Goal: Information Seeking & Learning: Find specific fact

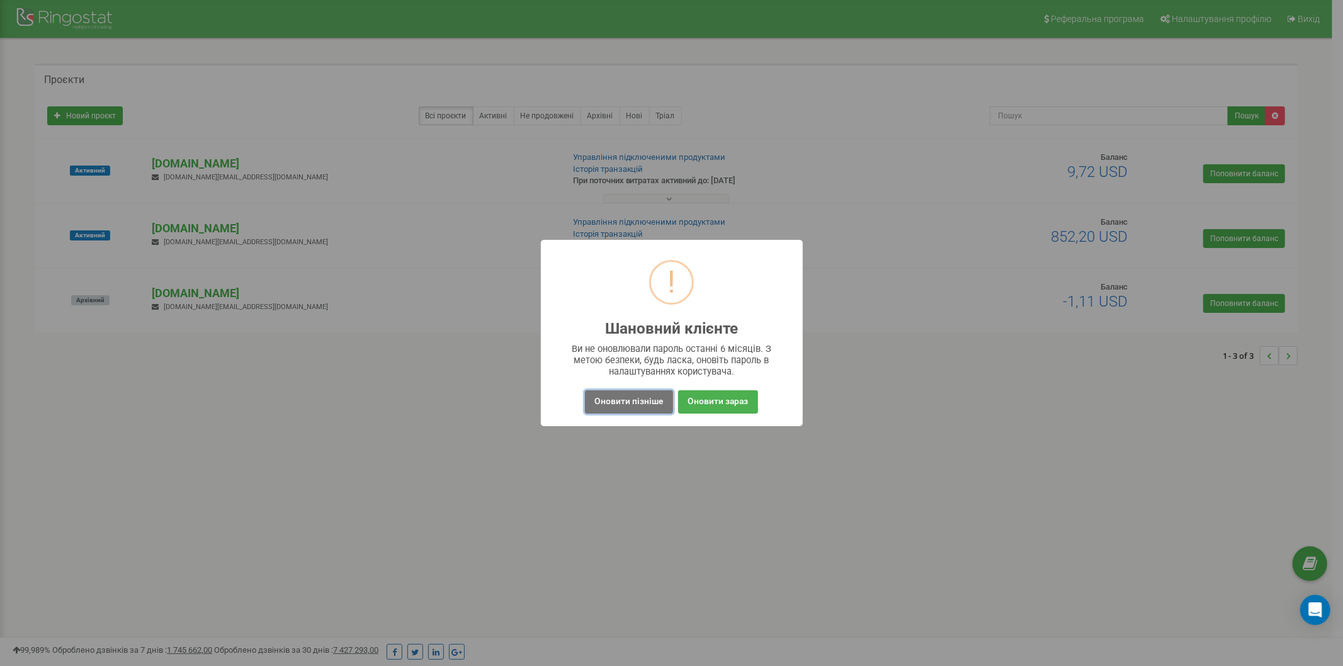
click at [664, 410] on button "Оновити пізніше" at bounding box center [629, 401] width 88 height 23
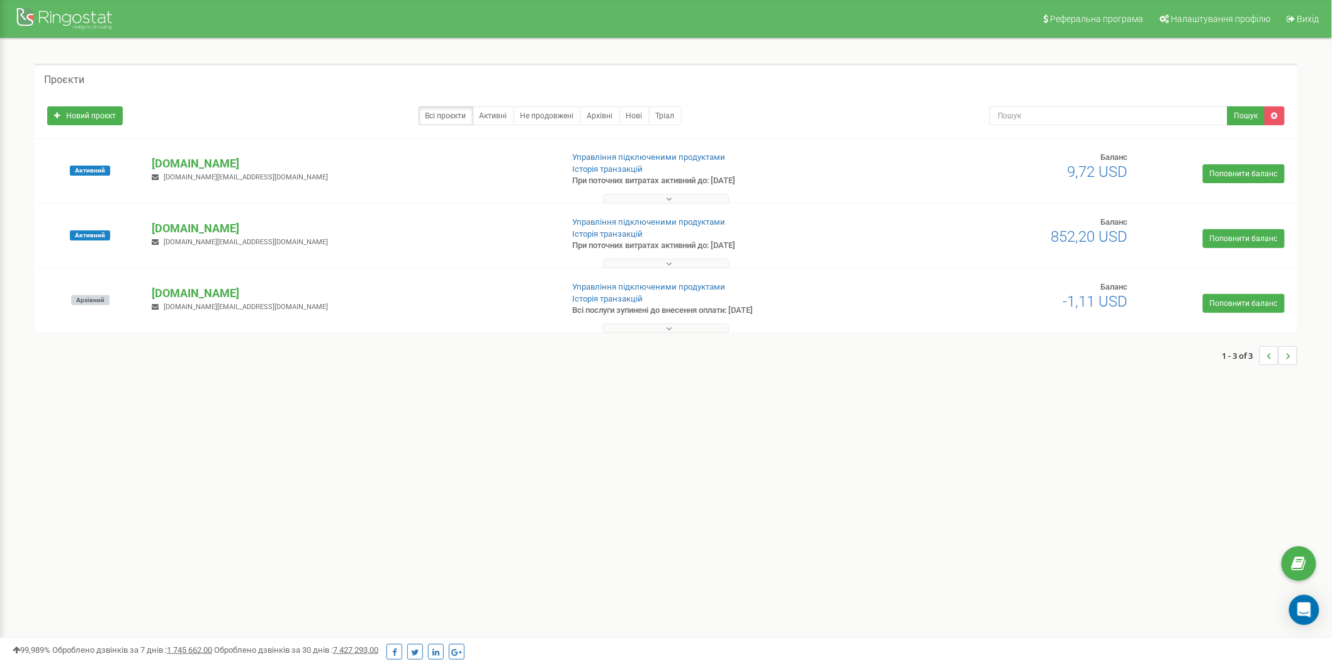
click at [194, 225] on p "[DOMAIN_NAME]" at bounding box center [352, 228] width 400 height 16
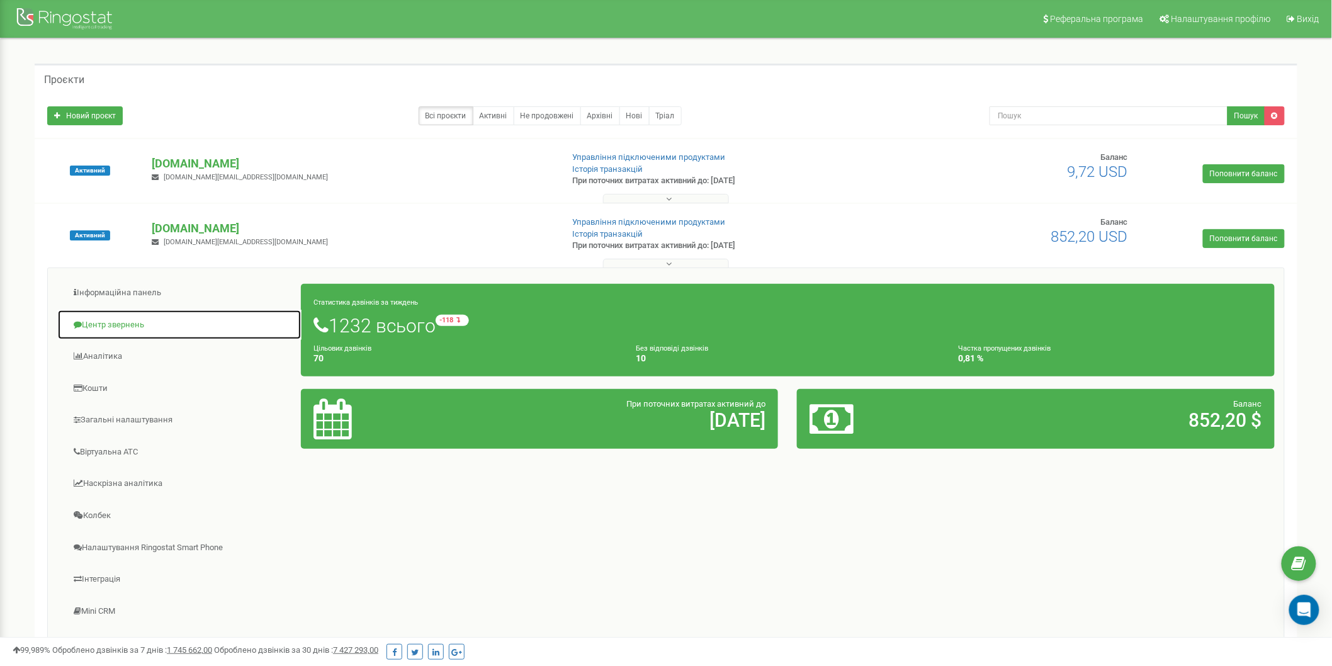
click at [118, 332] on link "Центр звернень" at bounding box center [179, 325] width 244 height 31
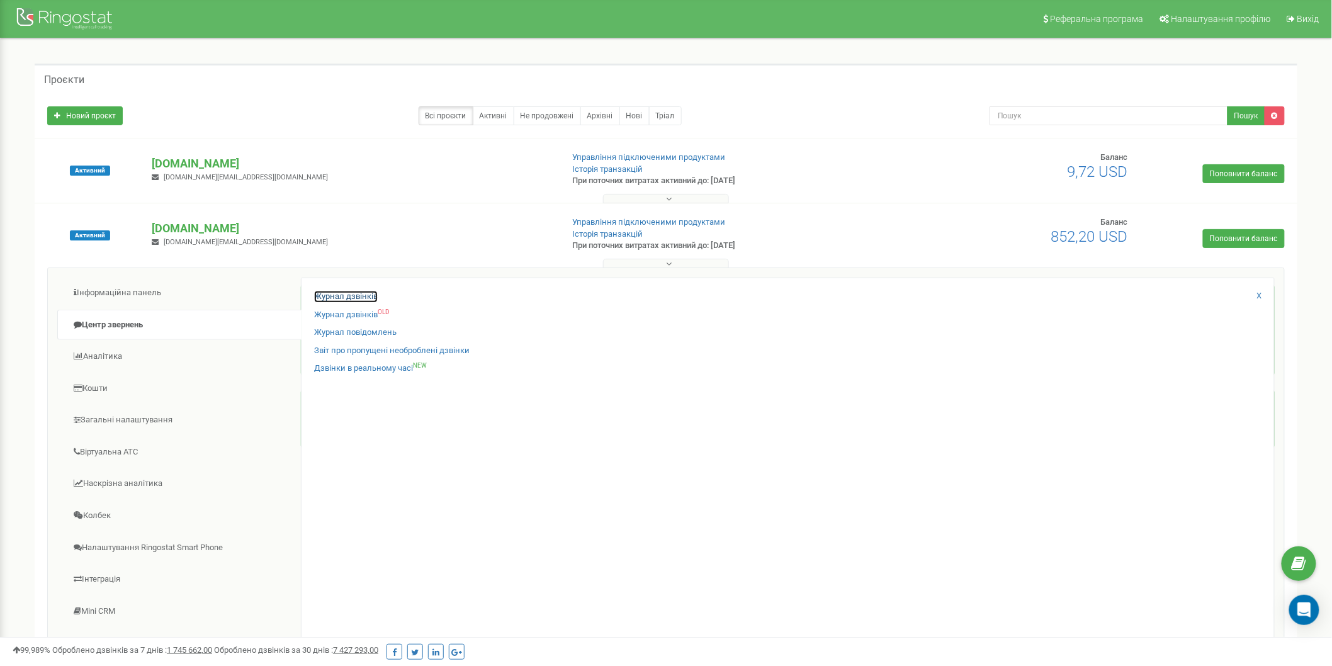
click at [351, 298] on link "Журнал дзвінків" at bounding box center [346, 297] width 64 height 12
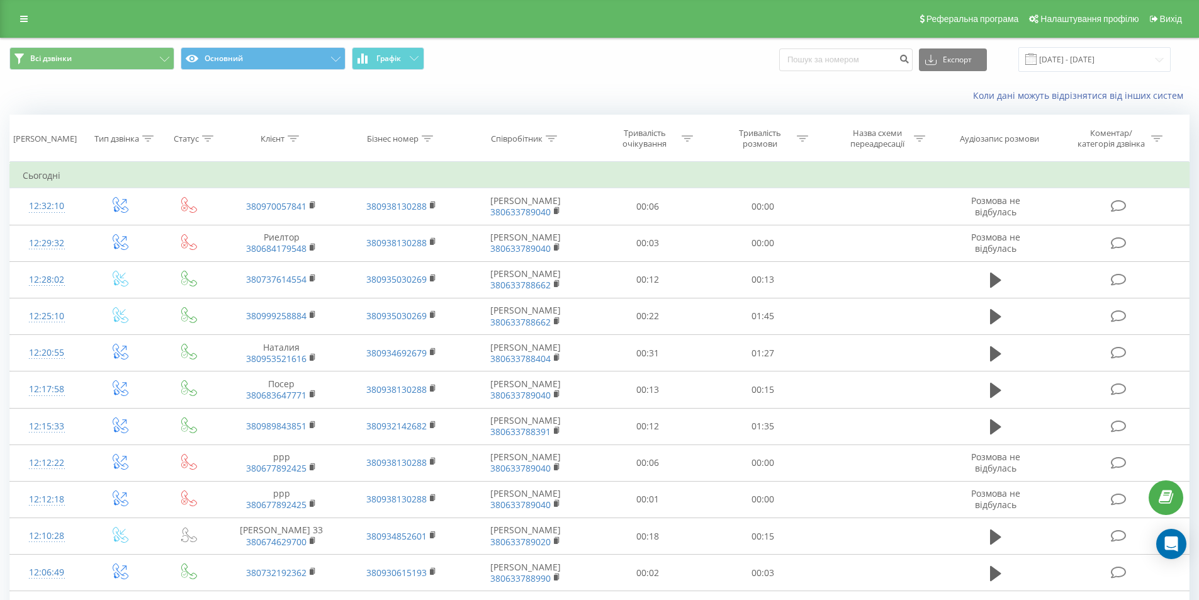
click at [820, 74] on div "Всі дзвінки Основний Графік Експорт .csv .xls .xlsx 23.08.2025 - 23.09.2025" at bounding box center [600, 59] width 1198 height 42
click at [829, 60] on input at bounding box center [845, 59] width 133 height 23
paste input "380 66 261 3357"
type input "380 66 261 3357"
click at [910, 57] on icon "submit" at bounding box center [904, 58] width 11 height 8
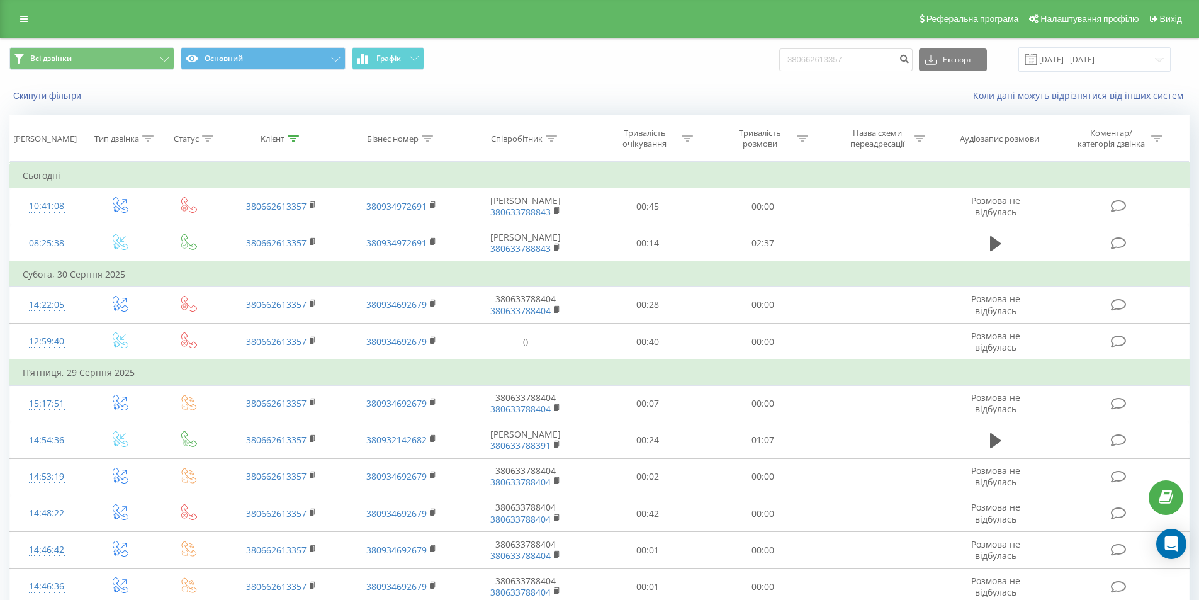
click at [987, 240] on button at bounding box center [996, 243] width 19 height 19
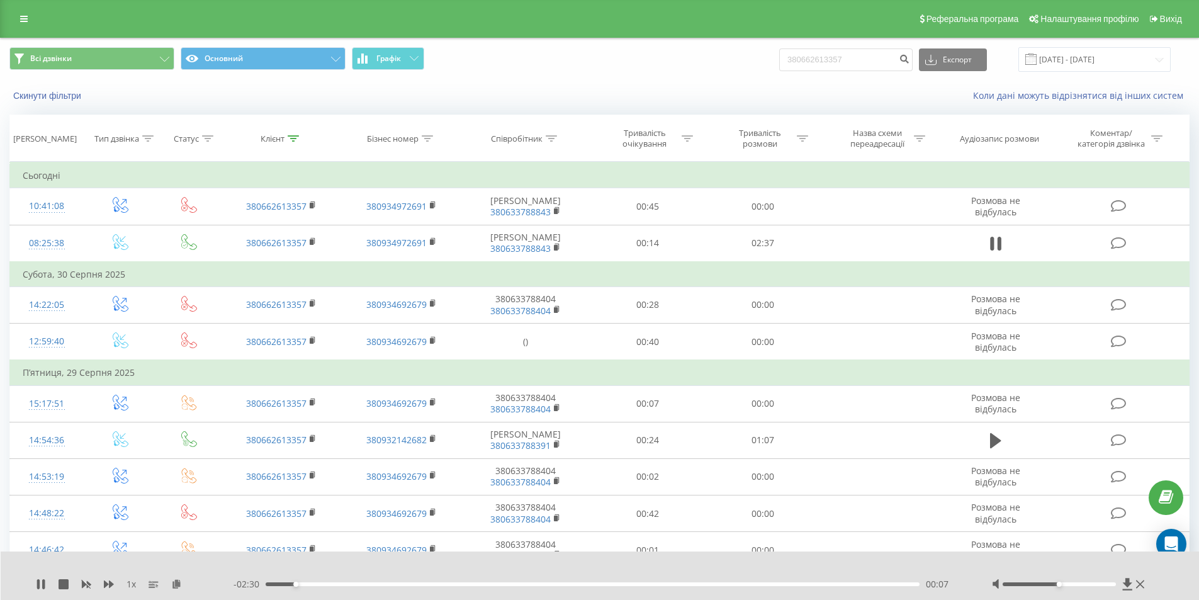
click at [1000, 244] on icon at bounding box center [999, 244] width 4 height 14
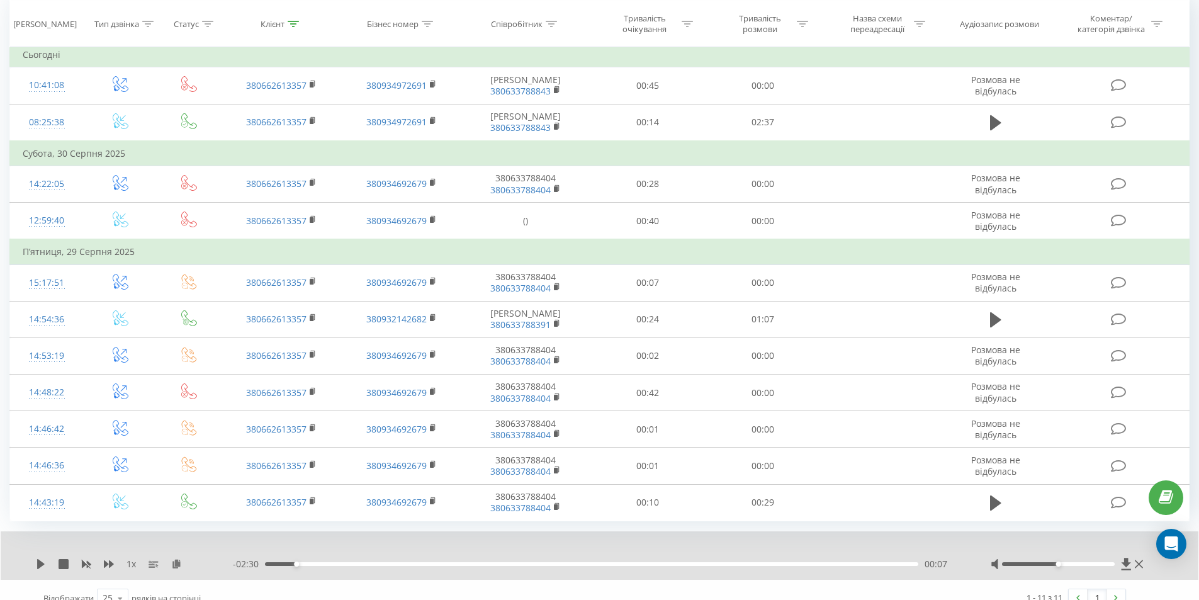
scroll to position [138, 0]
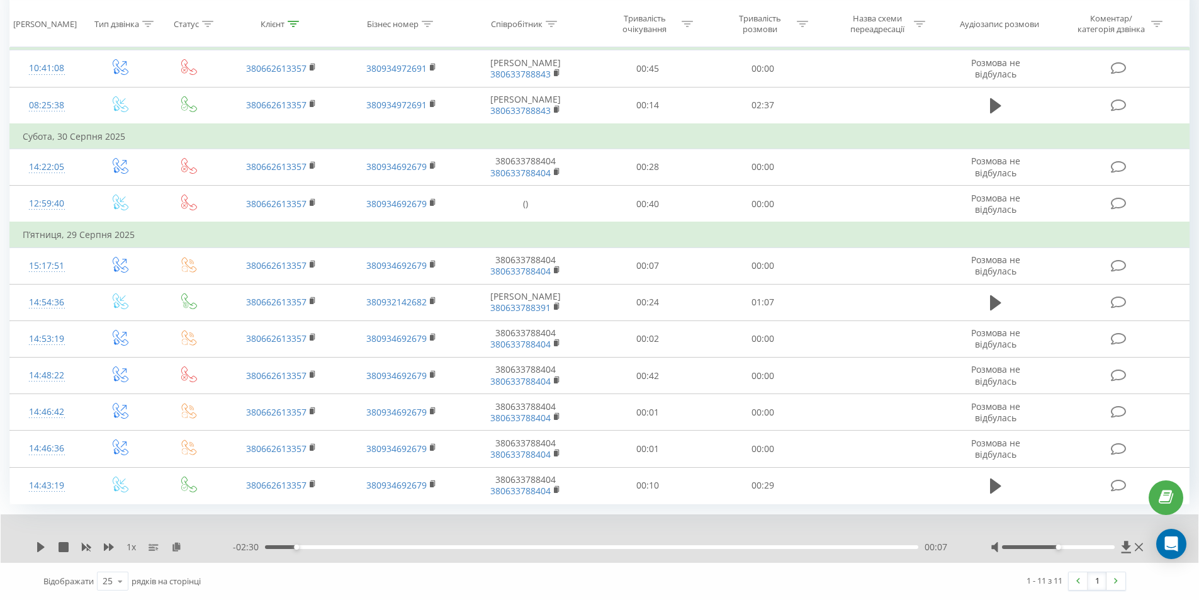
click at [985, 298] on td at bounding box center [996, 302] width 111 height 37
click at [994, 302] on icon at bounding box center [995, 302] width 11 height 15
click at [994, 302] on icon at bounding box center [995, 303] width 11 height 18
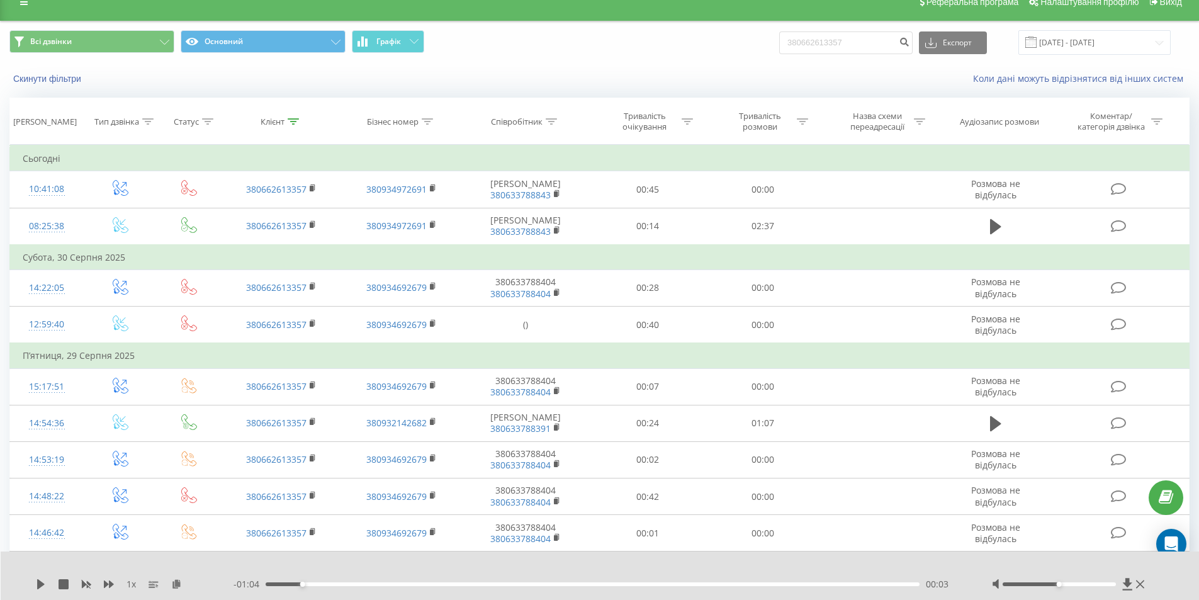
scroll to position [12, 0]
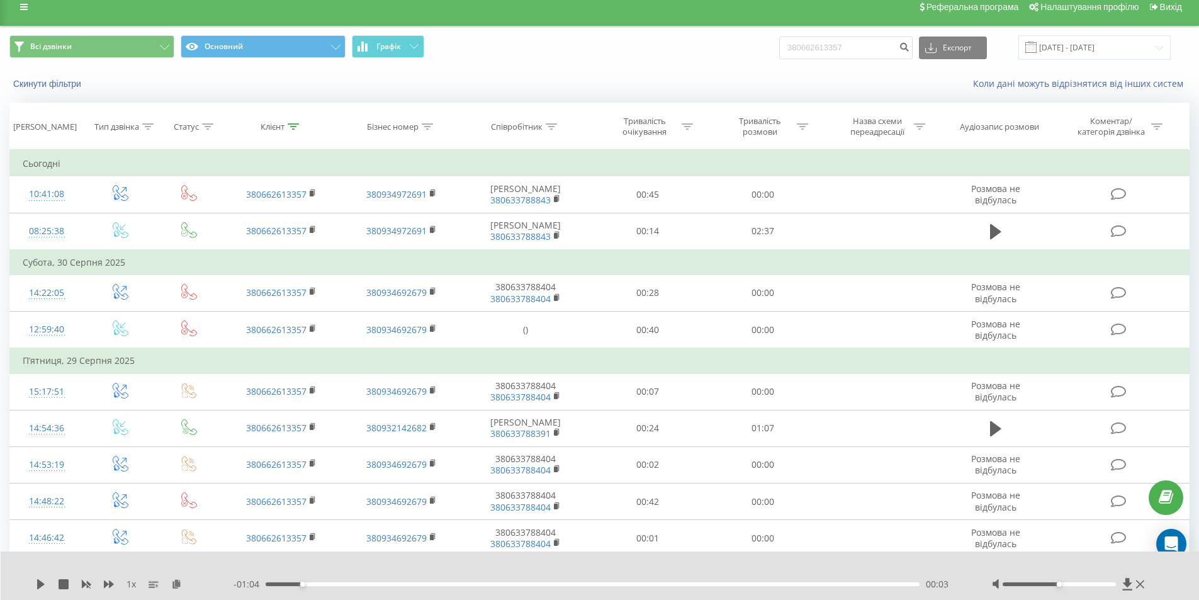
click at [626, 58] on div "Всі дзвінки Основний Графік 380662613357 Експорт .csv .xls .xlsx 23.06.2025 - 2…" at bounding box center [599, 47] width 1180 height 25
click at [760, 58] on div "Всі дзвінки Основний Графік 380662613357 Експорт .csv .xls .xlsx 23.06.2025 - 2…" at bounding box center [599, 47] width 1180 height 25
